Goal: Task Accomplishment & Management: Complete application form

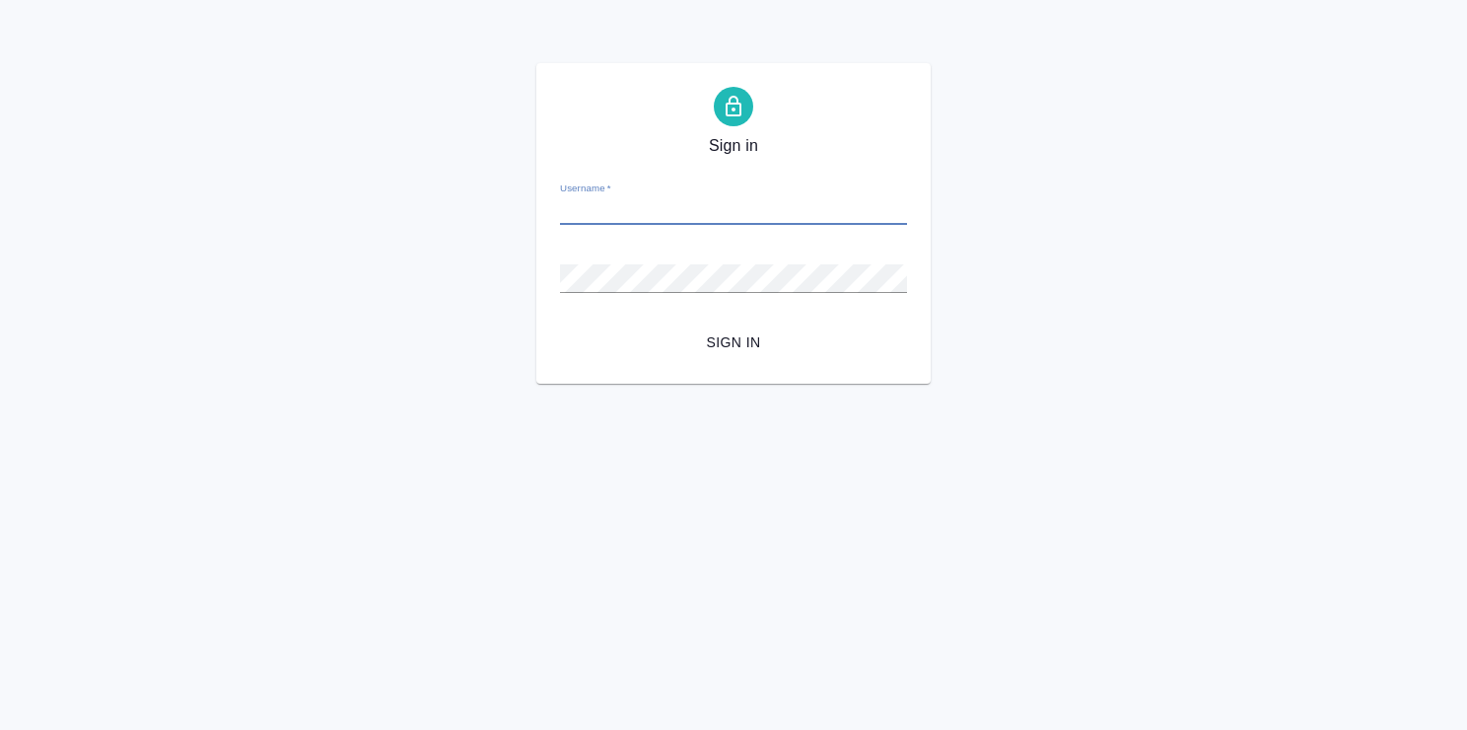
paste input "n.iashina@awatera.com"
type input "n.iashina@awatera.com"
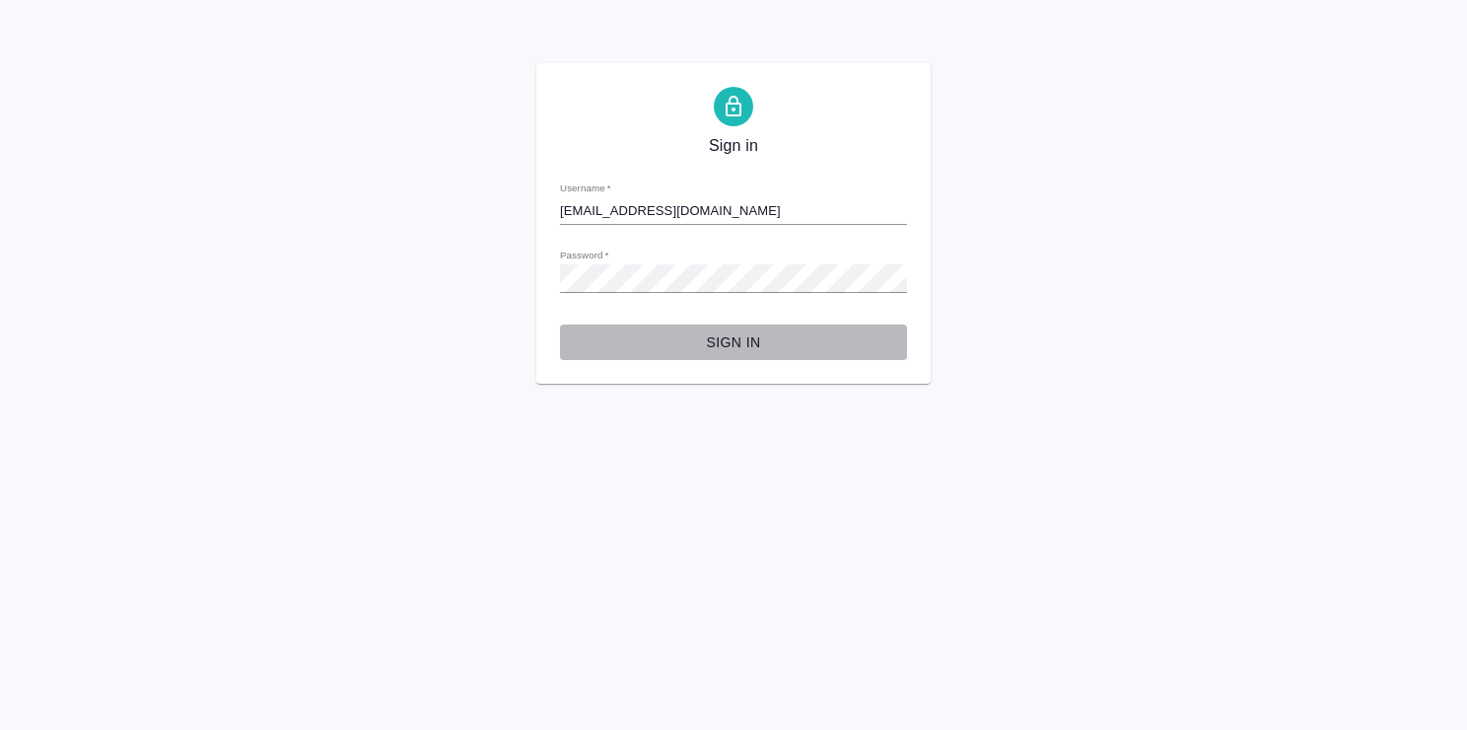
click at [763, 335] on span "Sign in" at bounding box center [733, 342] width 315 height 25
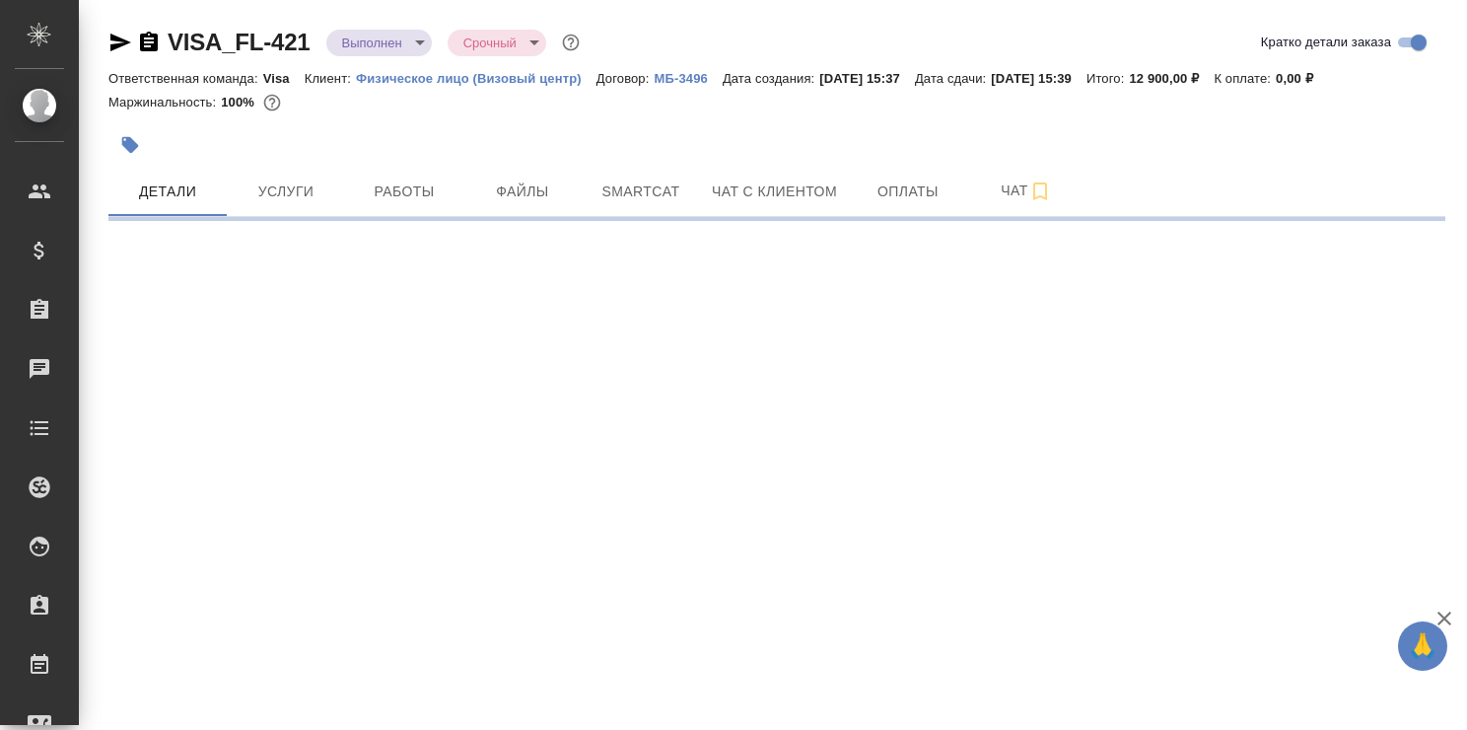
select select "RU"
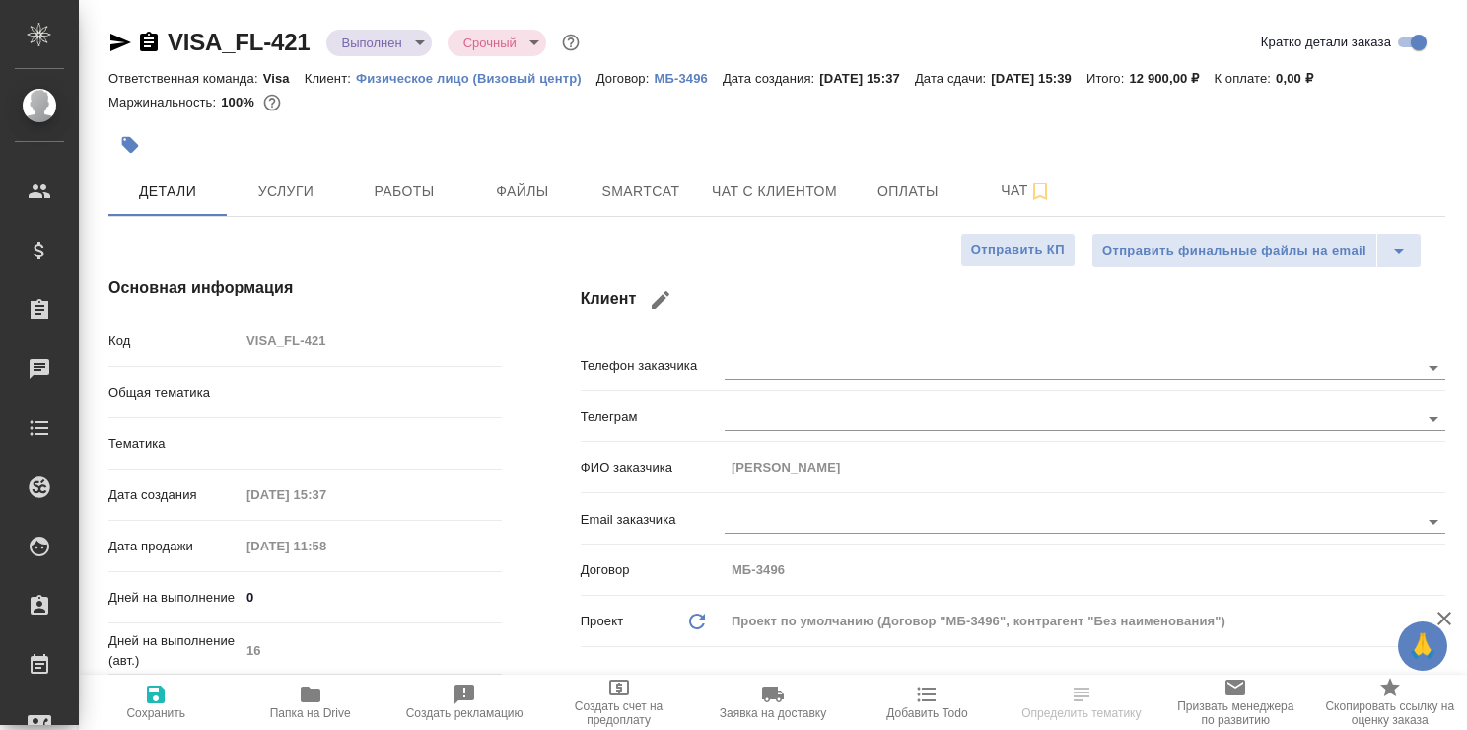
type textarea "x"
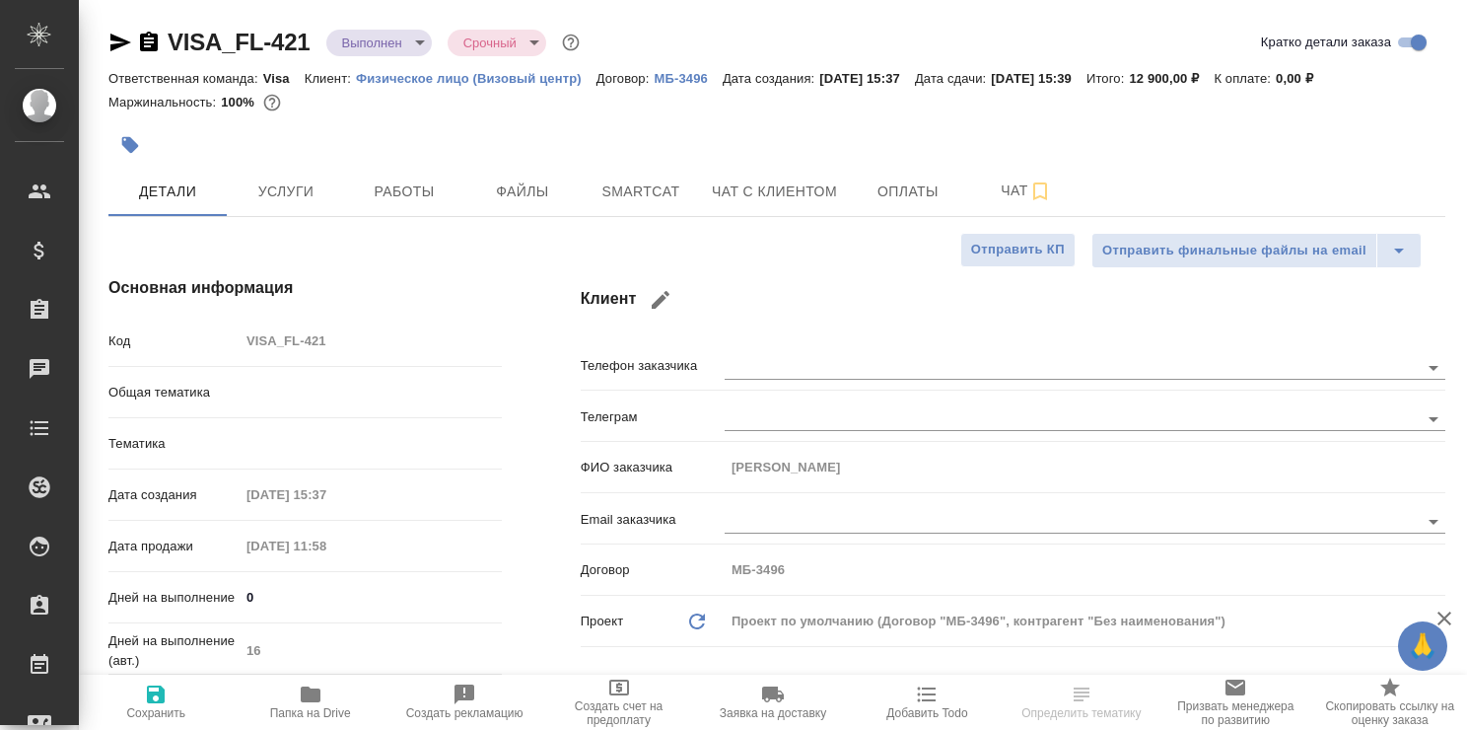
type textarea "x"
type input "Visa"
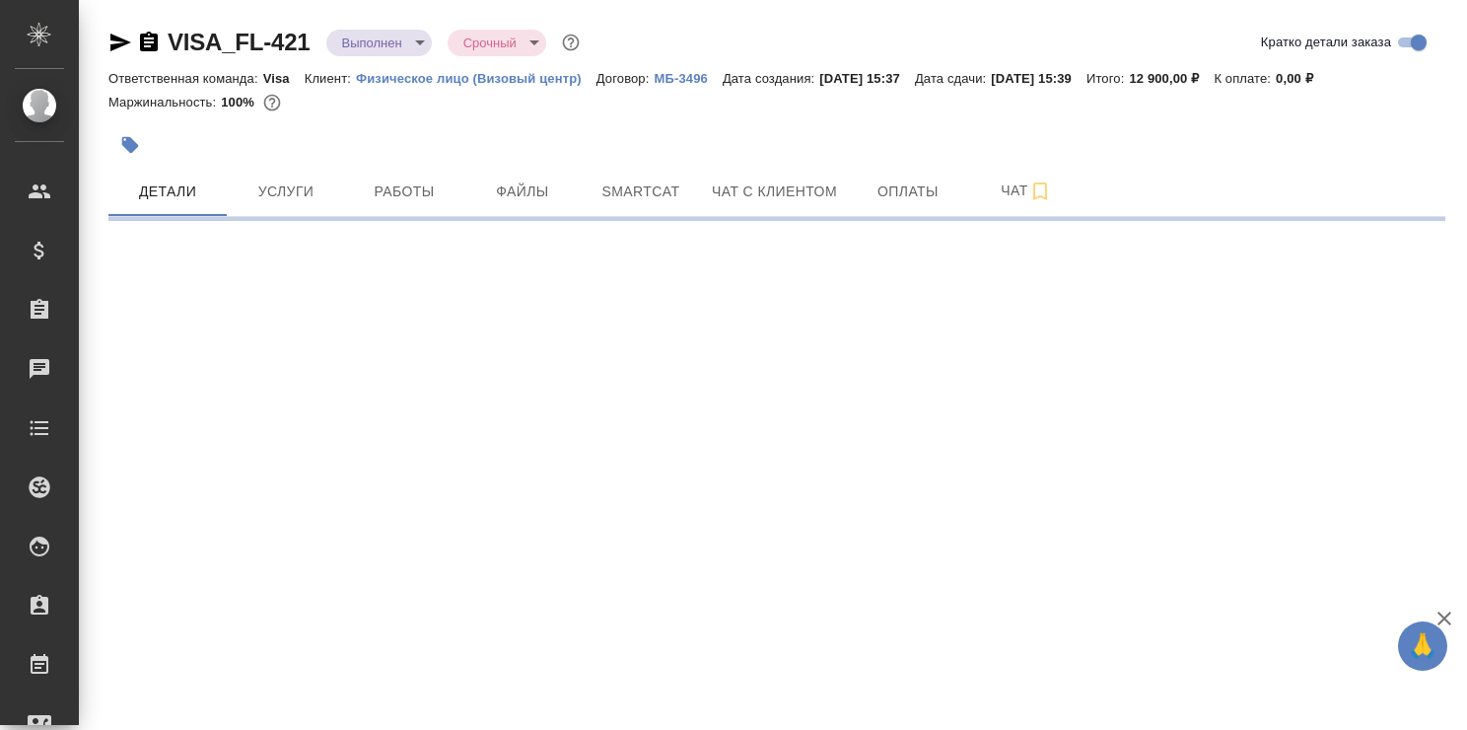
select select "RU"
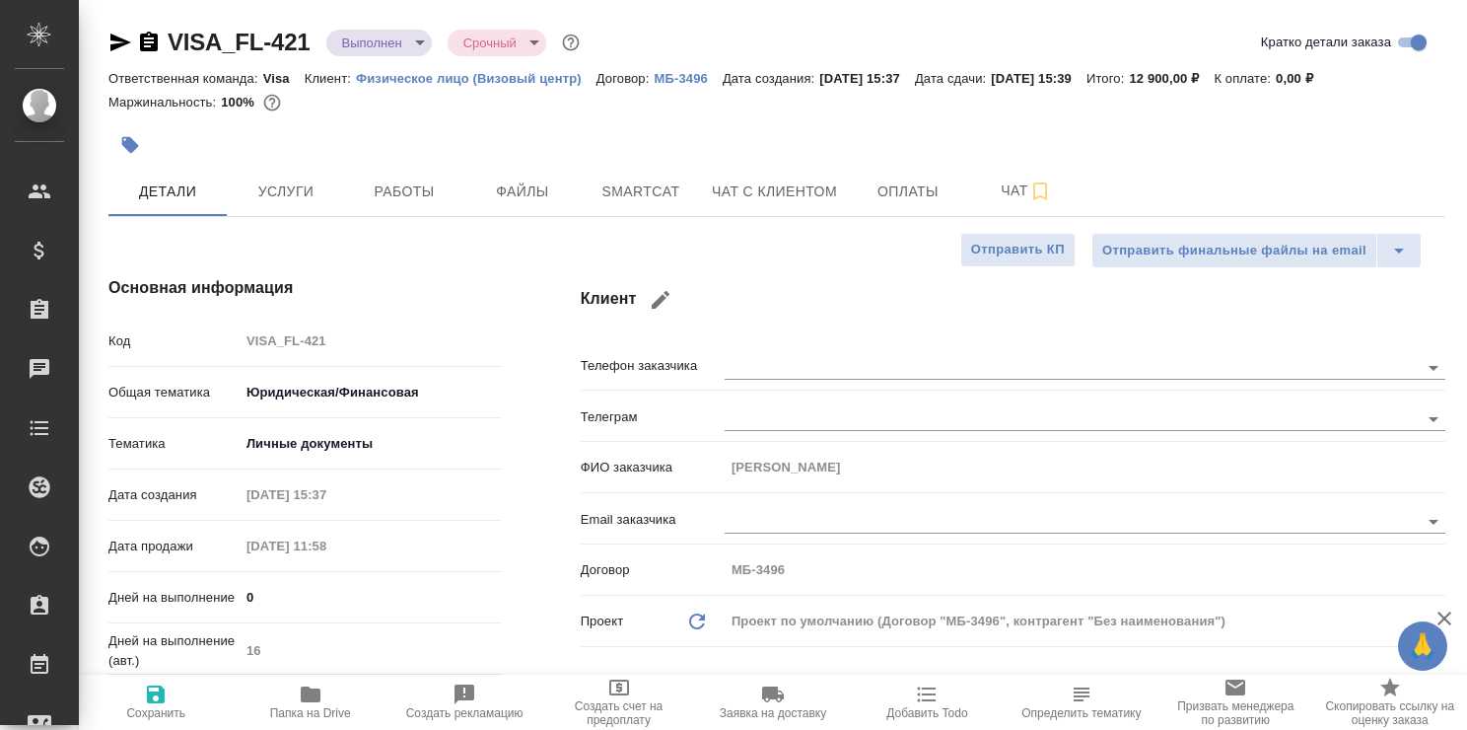
type textarea "x"
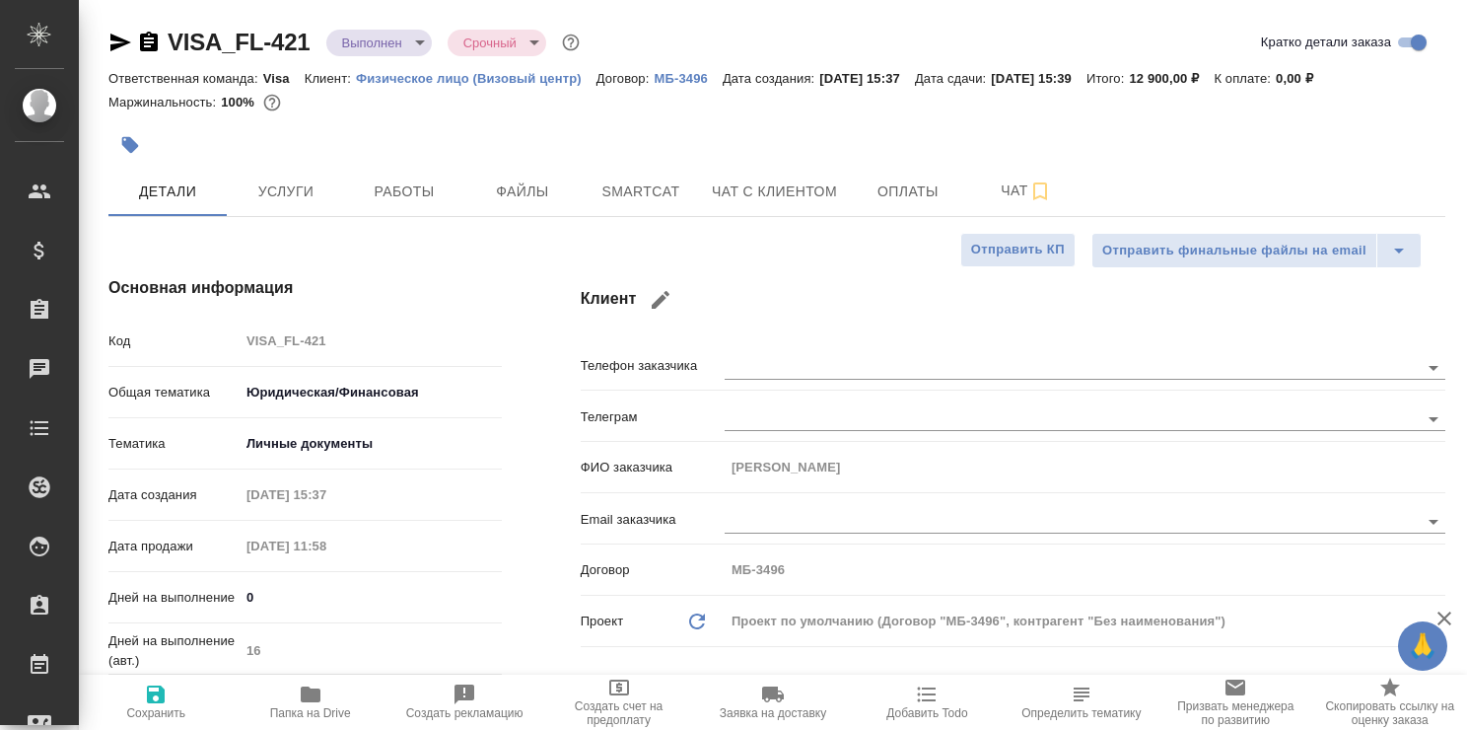
type textarea "x"
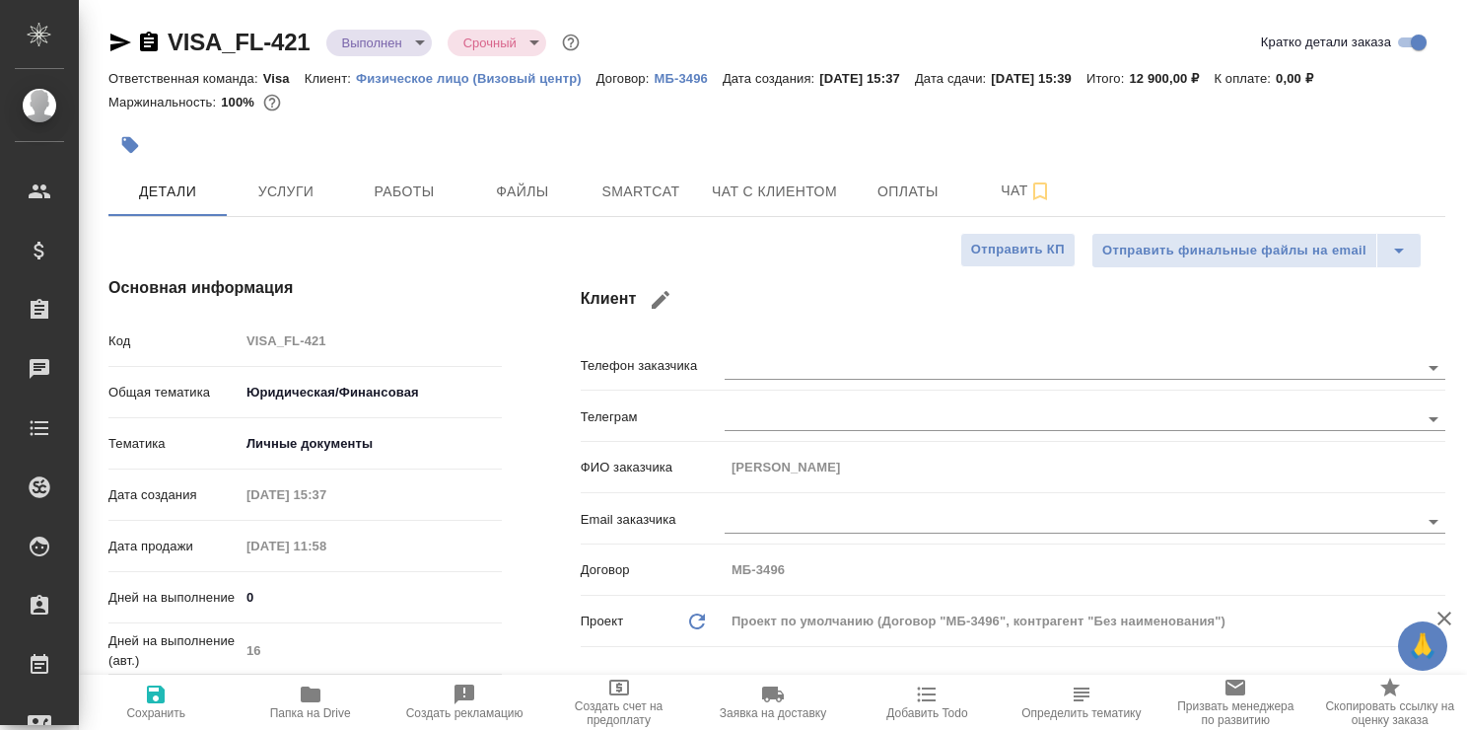
type textarea "x"
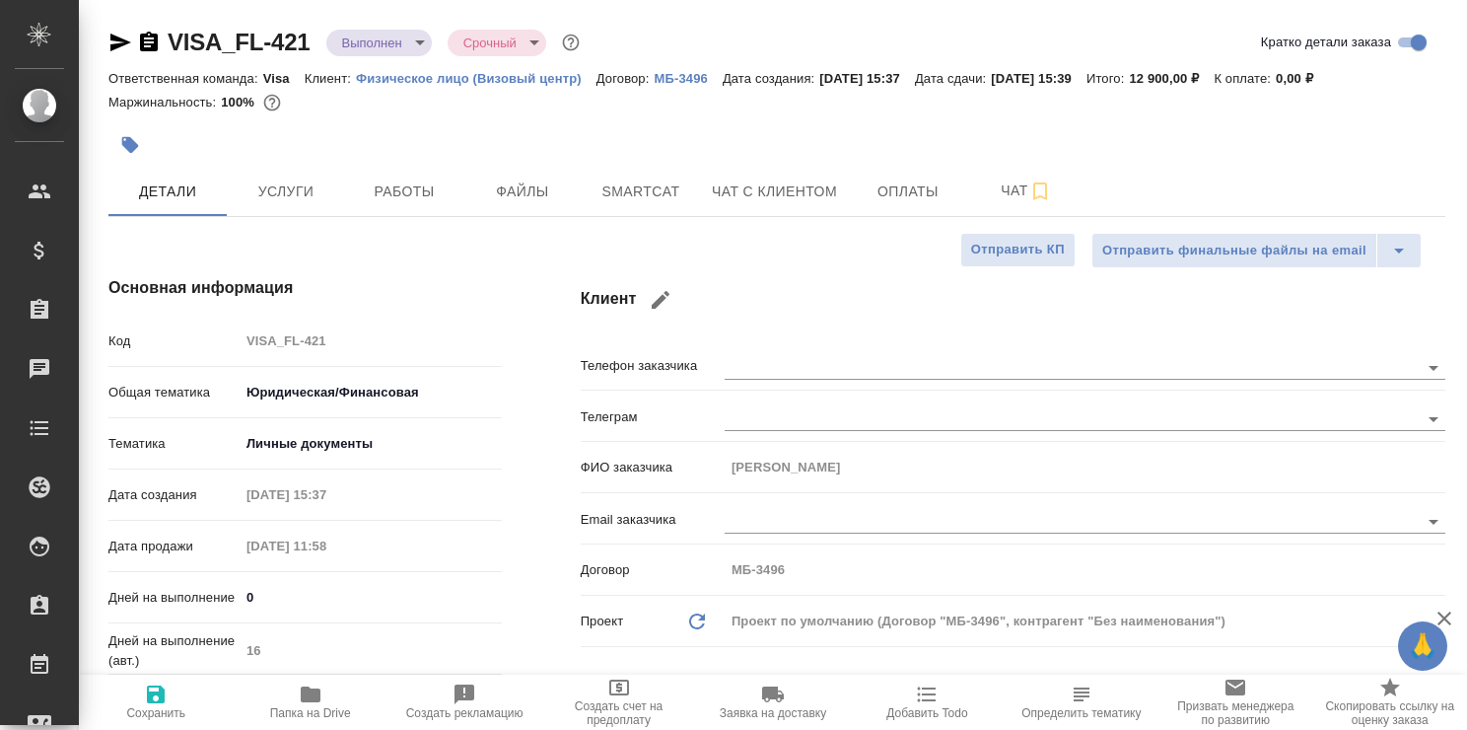
type textarea "x"
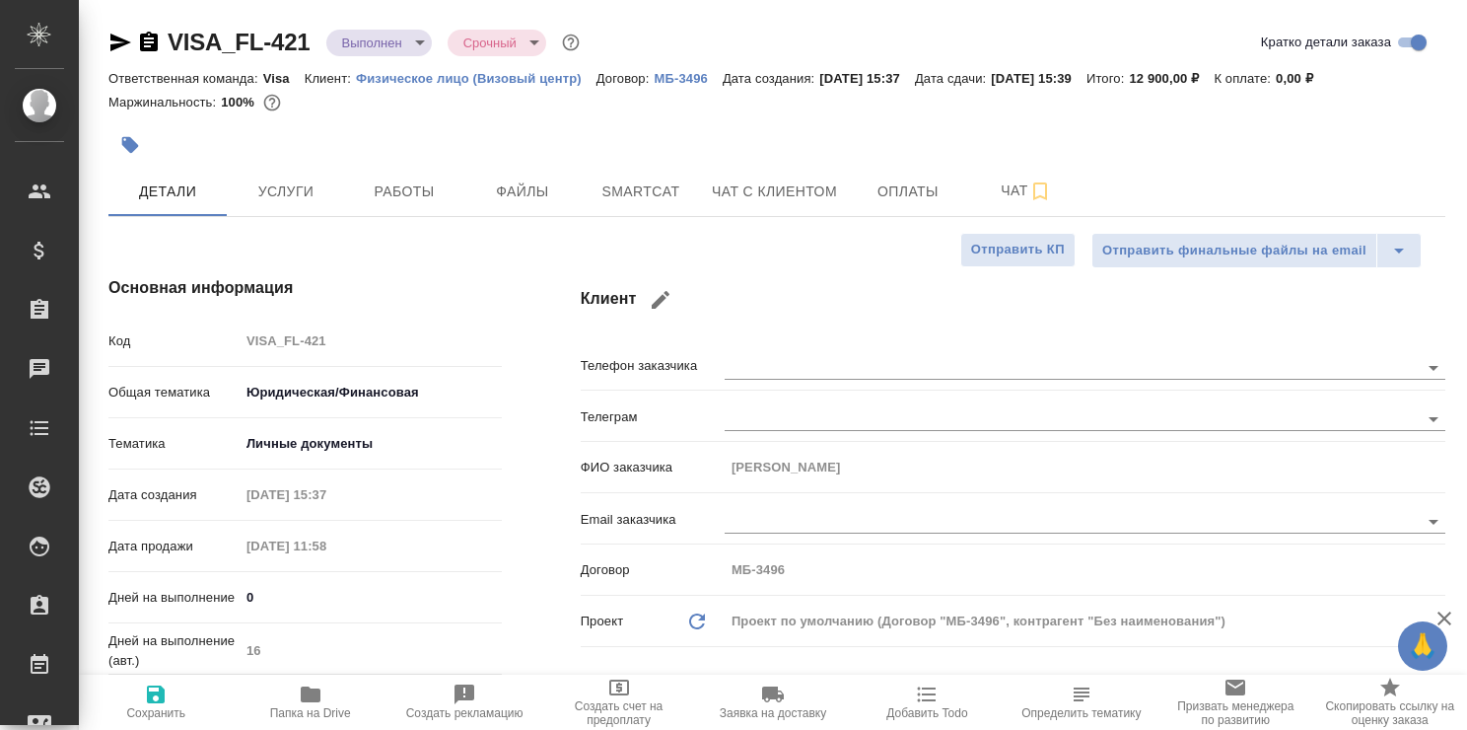
type textarea "x"
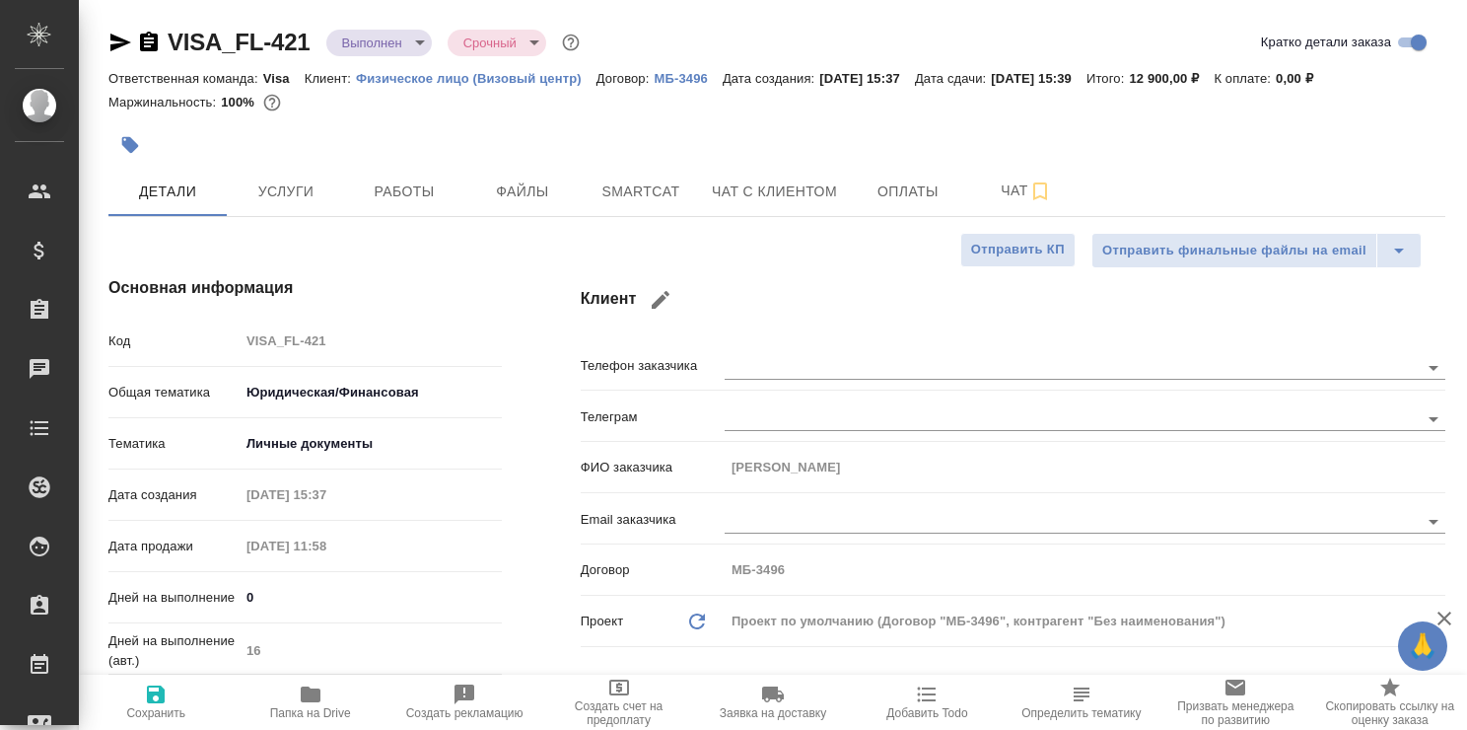
type textarea "x"
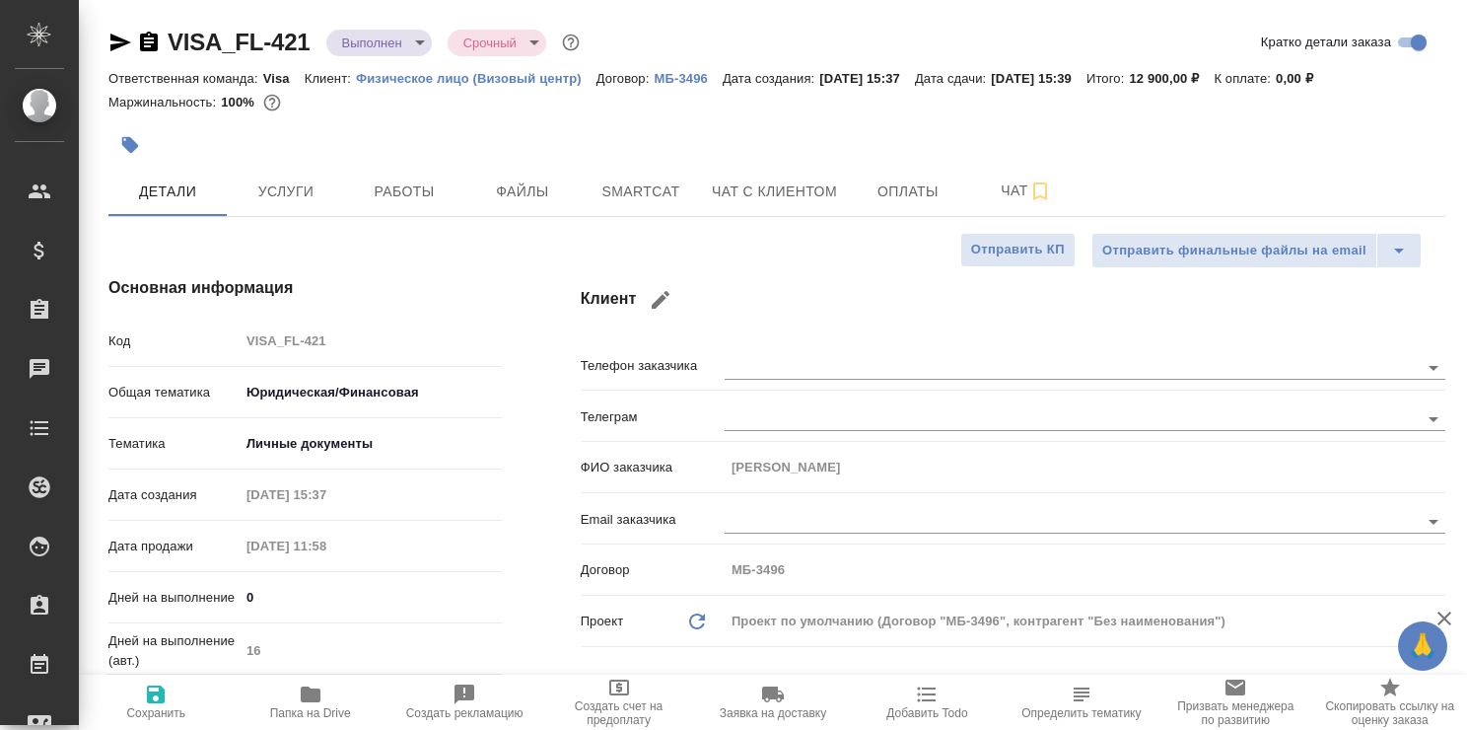
type textarea "x"
